Goal: Complete application form

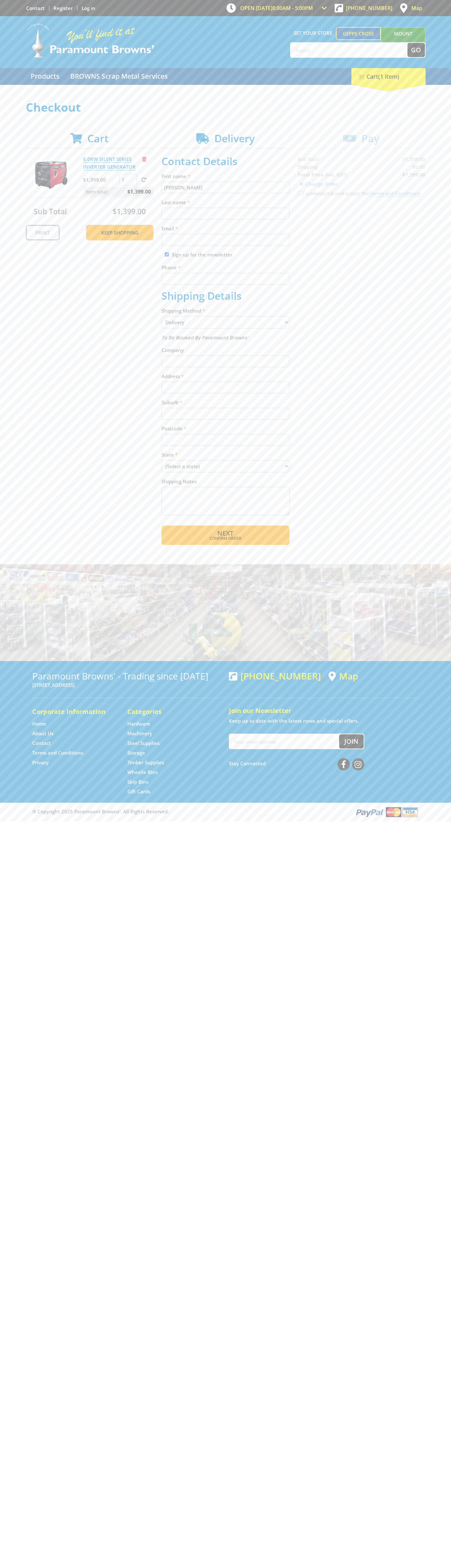
type input "[PERSON_NAME]"
type input "[EMAIL_ADDRESS][DOMAIN_NAME]"
type input "0293744000"
type input "[PERSON_NAME]"
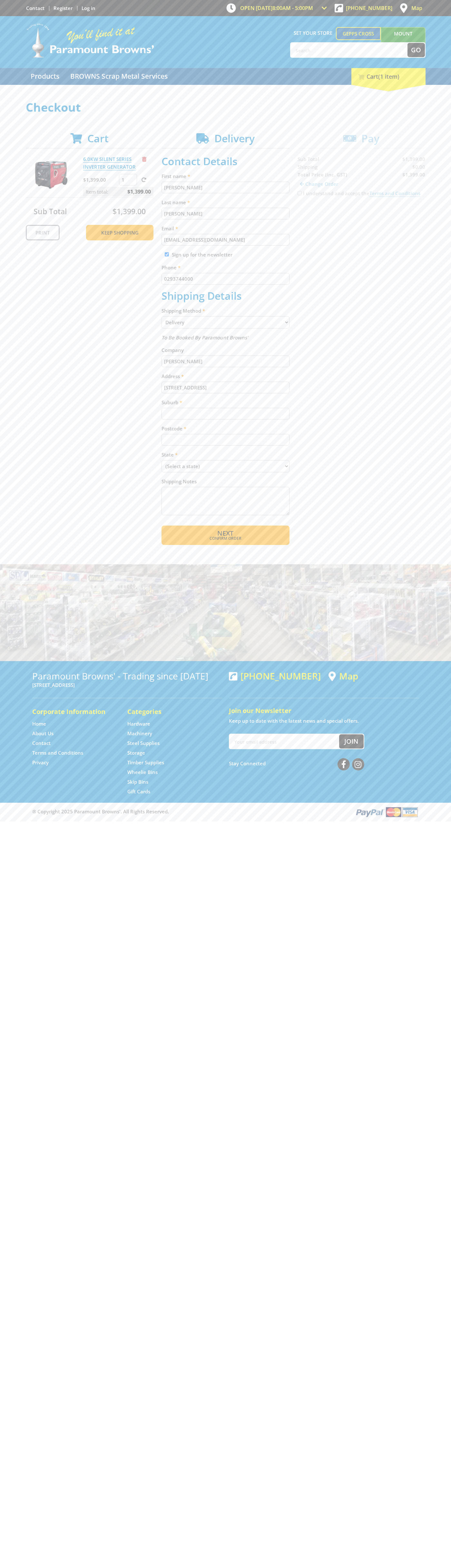
type input "[STREET_ADDRESS]"
type input "gepps cross"
select select "SA"
type input "5094"
select select "Pickup"
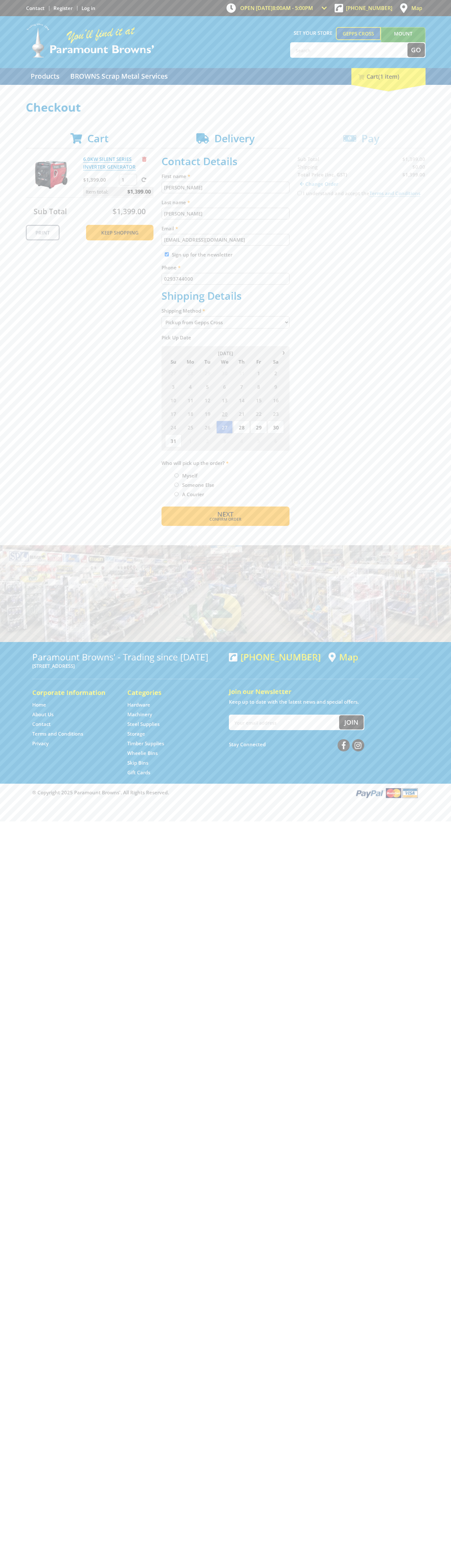
click at [225, 514] on span "Next" at bounding box center [225, 514] width 16 height 9
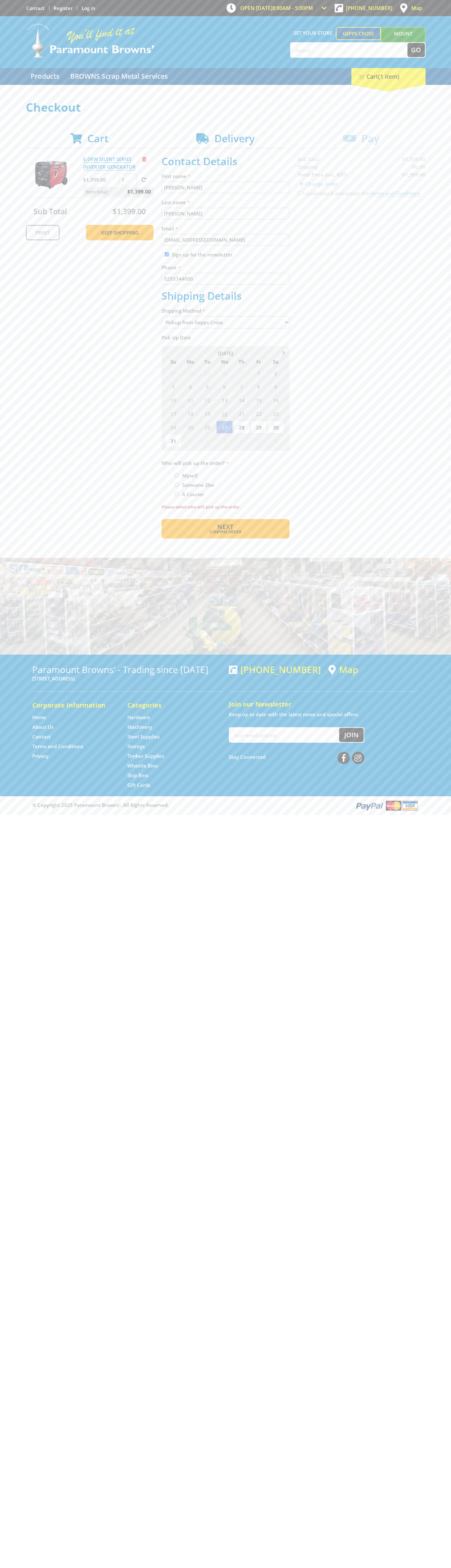
type input "[PERSON_NAME]"
click at [225, 527] on span "Next" at bounding box center [225, 526] width 16 height 9
